Goal: Task Accomplishment & Management: Complete application form

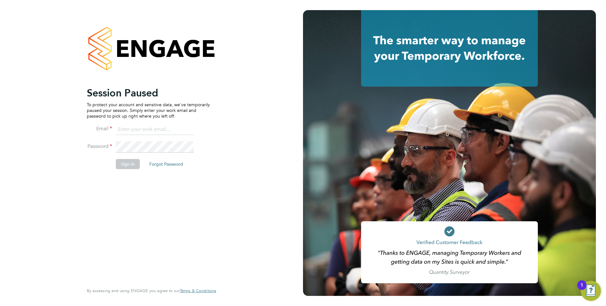
click at [137, 129] on input at bounding box center [155, 129] width 78 height 11
type input "anthony.perrin@evolve-talent.co.uk"
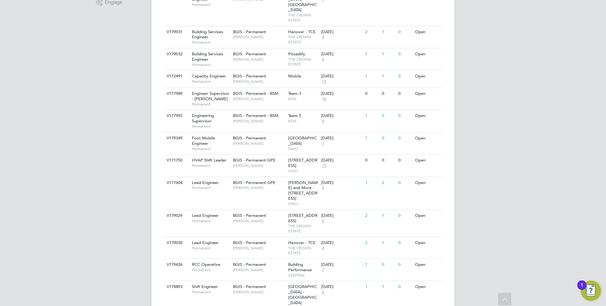
scroll to position [258, 0]
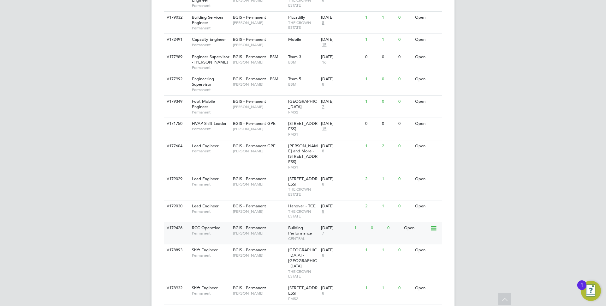
click at [272, 230] on span "[PERSON_NAME]" at bounding box center [259, 232] width 52 height 5
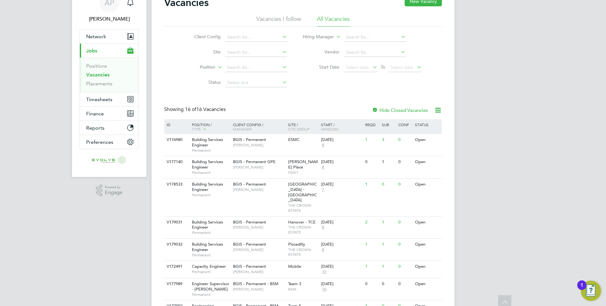
scroll to position [0, 0]
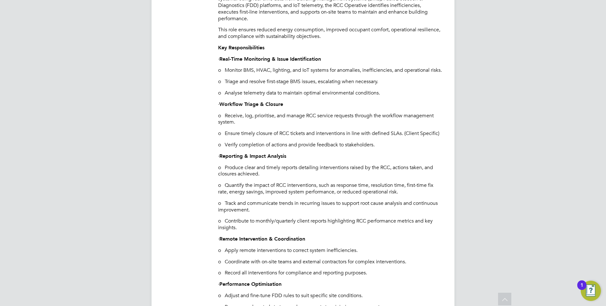
scroll to position [300, 0]
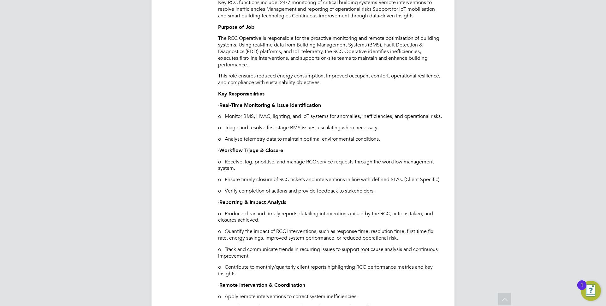
drag, startPoint x: 246, startPoint y: 111, endPoint x: 346, endPoint y: 105, distance: 100.6
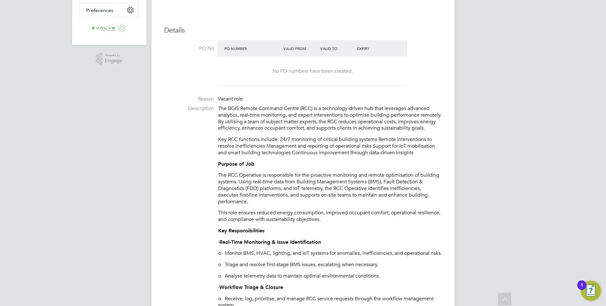
scroll to position [136, 0]
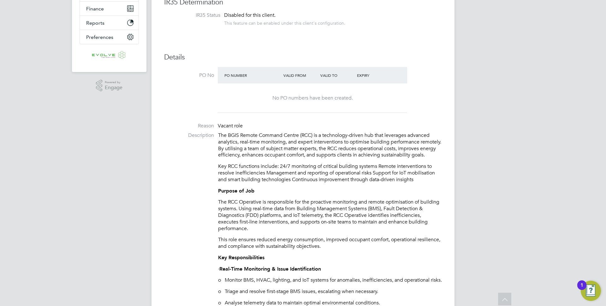
click at [218, 134] on p "The BGIS Remote Command Centre (RCC) is a technology-driven hub that leverages …" at bounding box center [330, 145] width 224 height 26
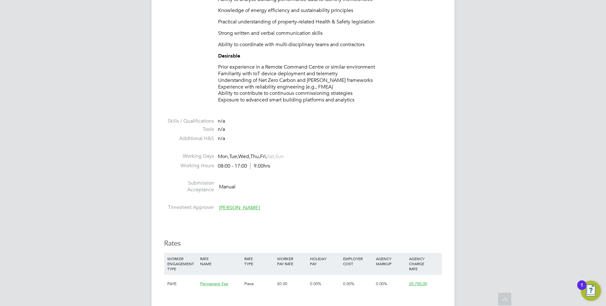
scroll to position [948, 0]
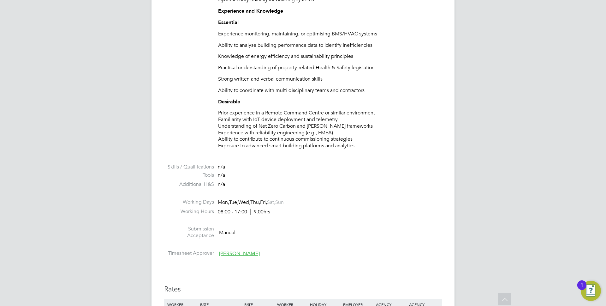
click at [362, 149] on p "Prior experience in a Remote Command Centre or similar environment Familiarity …" at bounding box center [330, 129] width 224 height 39
copy div "The BGIS Remote Command Centre (RCC) is a technology-driven hub that leverages …"
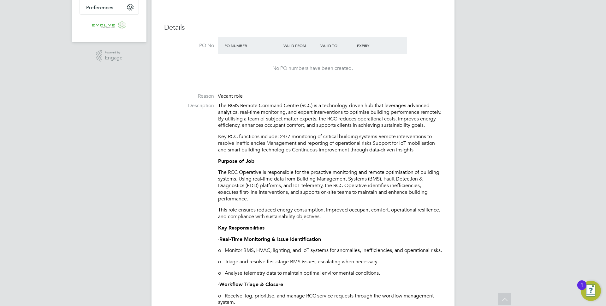
scroll to position [0, 0]
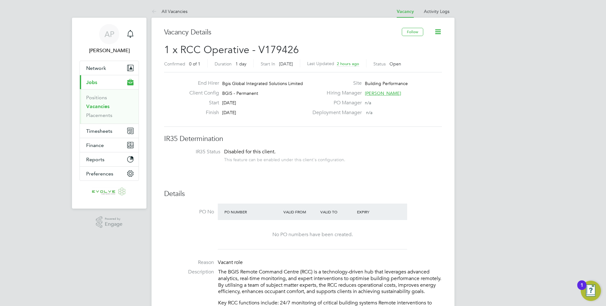
click at [291, 106] on div "Start 28 Aug 2025" at bounding box center [246, 104] width 124 height 10
